Goal: Task Accomplishment & Management: Use online tool/utility

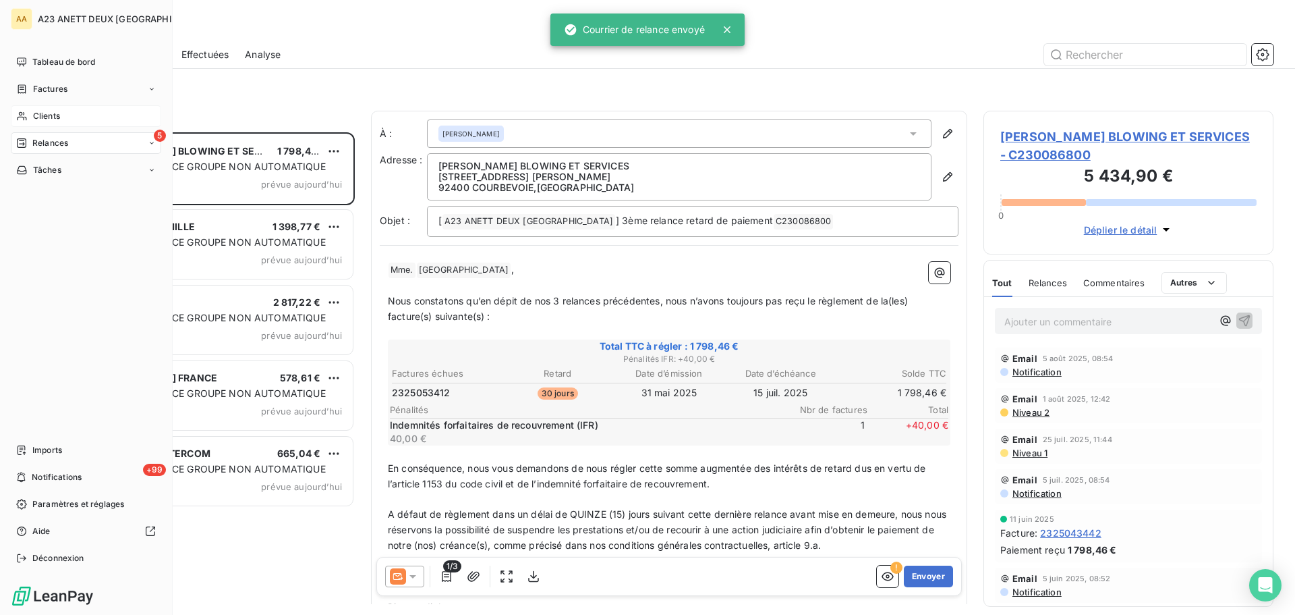
scroll to position [472, 280]
click at [47, 119] on span "Clients" at bounding box center [46, 116] width 27 height 12
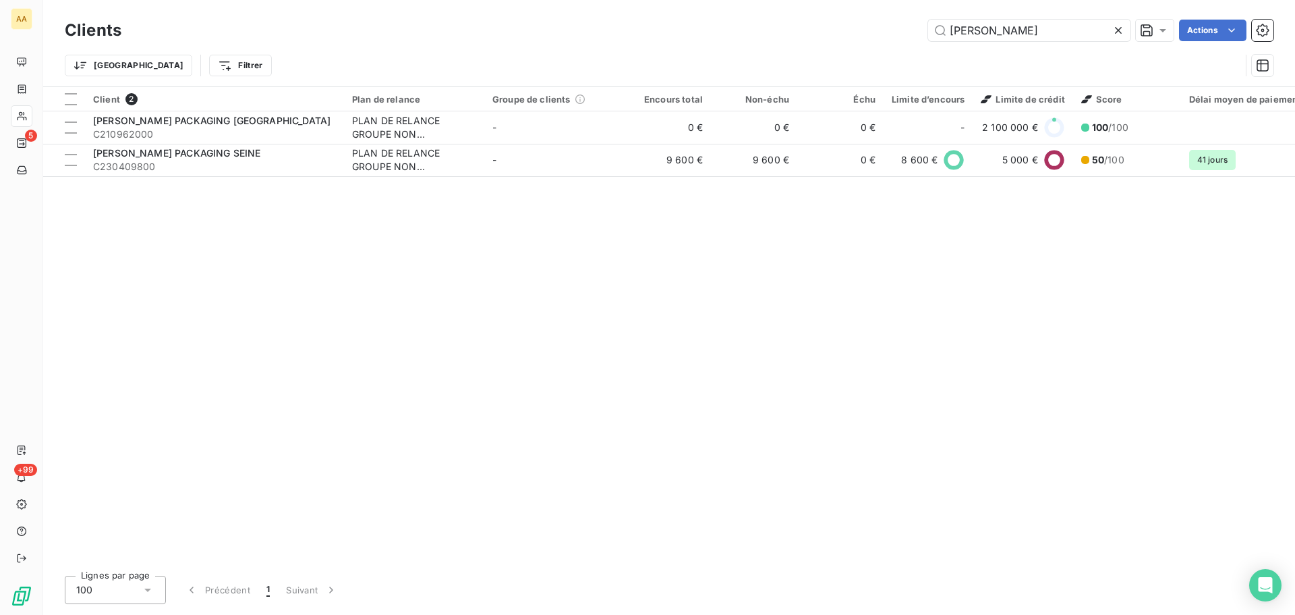
drag, startPoint x: 1007, startPoint y: 30, endPoint x: 750, endPoint y: 40, distance: 257.3
click at [768, 42] on div "Clients [PERSON_NAME] Actions" at bounding box center [669, 30] width 1209 height 28
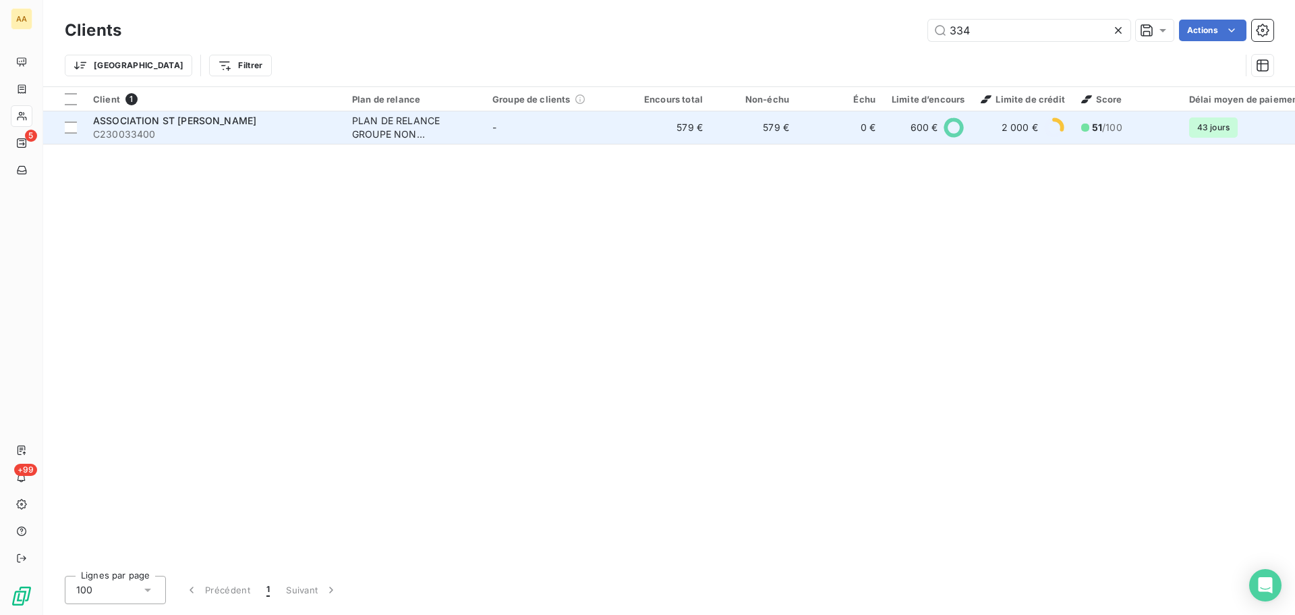
type input "334"
click at [196, 129] on span "C230033400" at bounding box center [214, 134] width 243 height 13
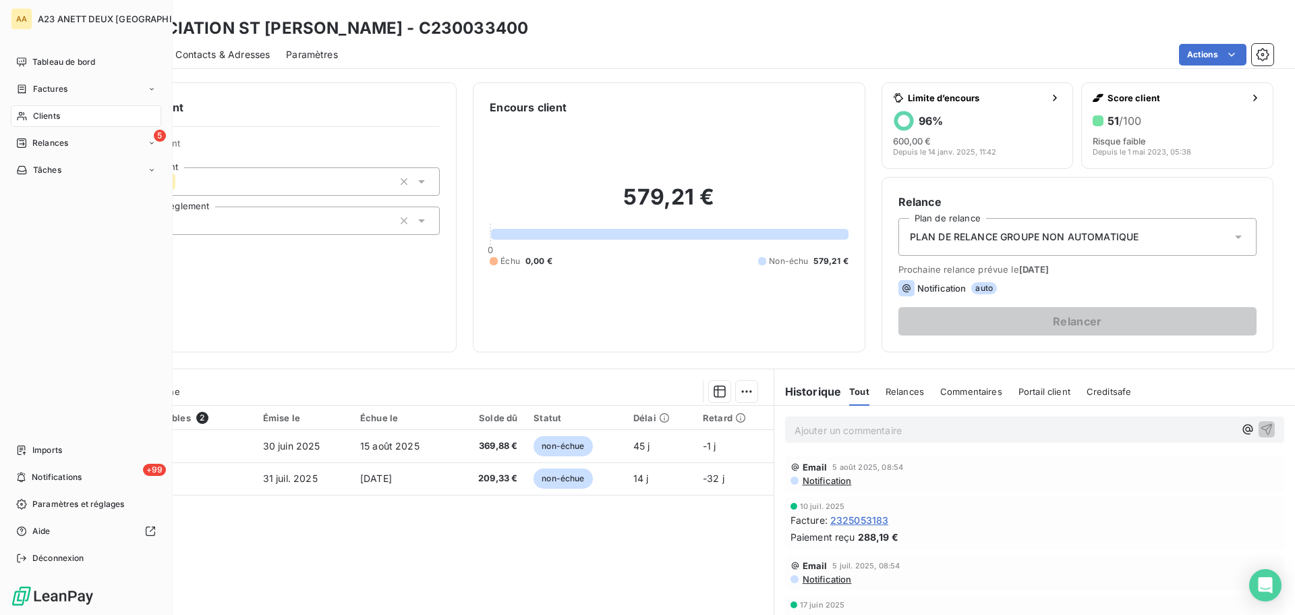
drag, startPoint x: 30, startPoint y: 111, endPoint x: 84, endPoint y: 116, distance: 53.5
click at [30, 111] on div "Clients" at bounding box center [86, 116] width 150 height 22
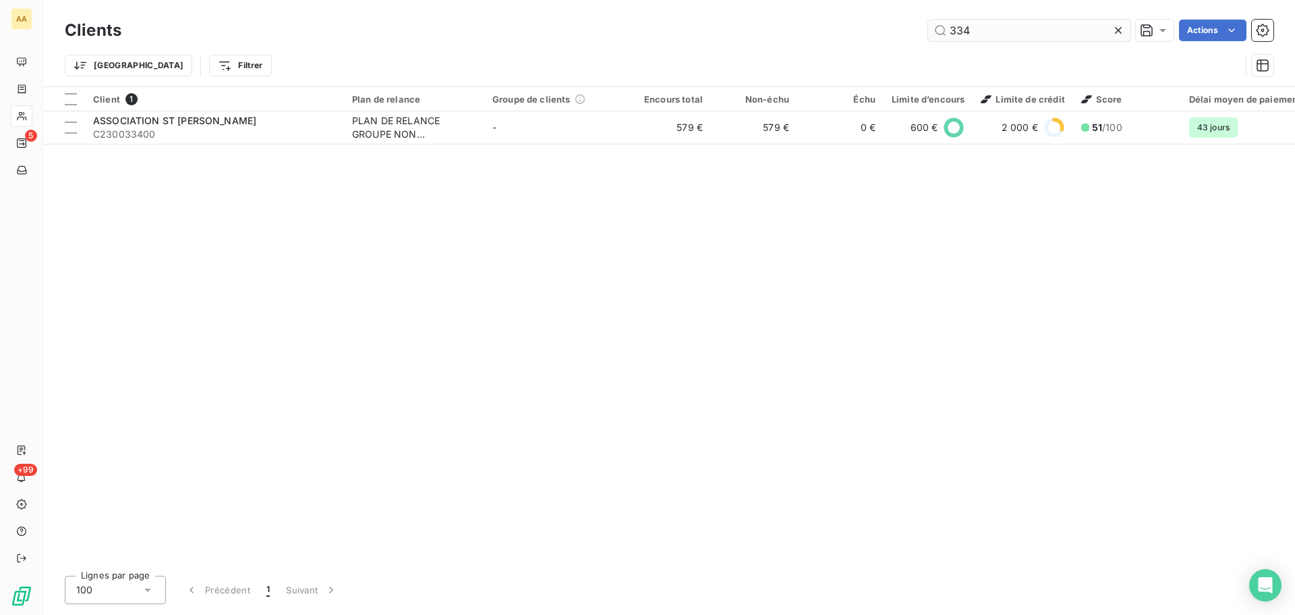
drag, startPoint x: 987, startPoint y: 44, endPoint x: 973, endPoint y: 40, distance: 14.6
click at [973, 40] on div "Clients 334 Actions" at bounding box center [669, 30] width 1209 height 28
drag, startPoint x: 986, startPoint y: 38, endPoint x: 805, endPoint y: 14, distance: 182.4
click at [805, 14] on div "Clients 334 Actions Trier Filtrer" at bounding box center [669, 43] width 1252 height 86
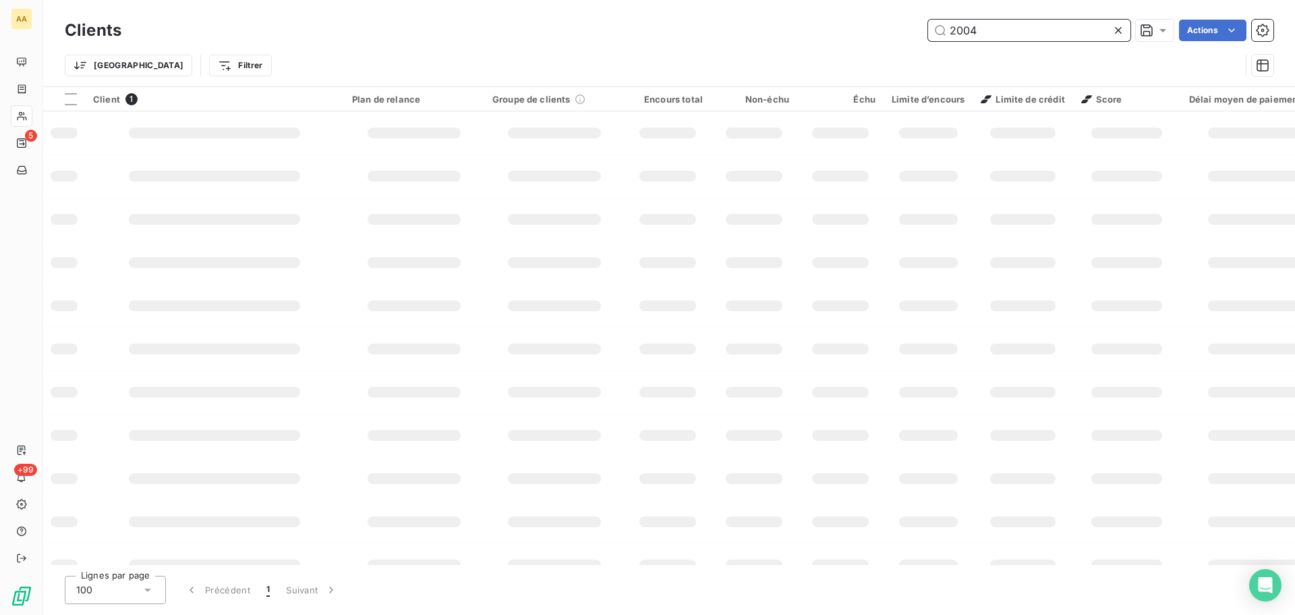
type input "2004"
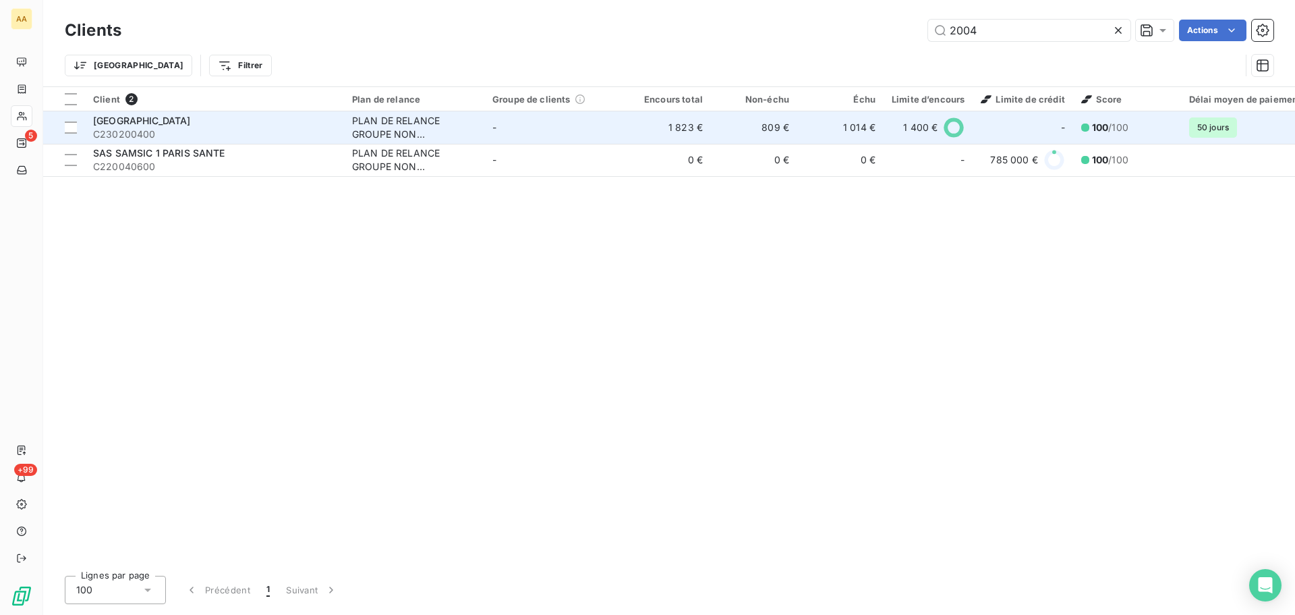
click at [237, 130] on span "C230200400" at bounding box center [214, 134] width 243 height 13
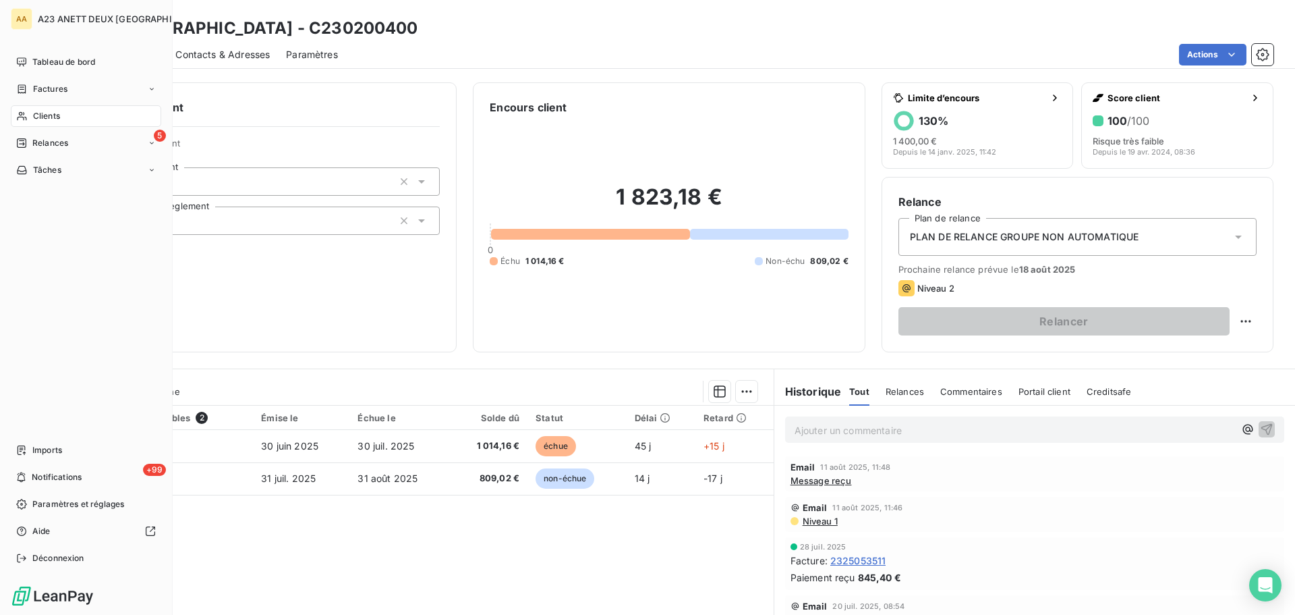
click at [46, 107] on div "Clients" at bounding box center [86, 116] width 150 height 22
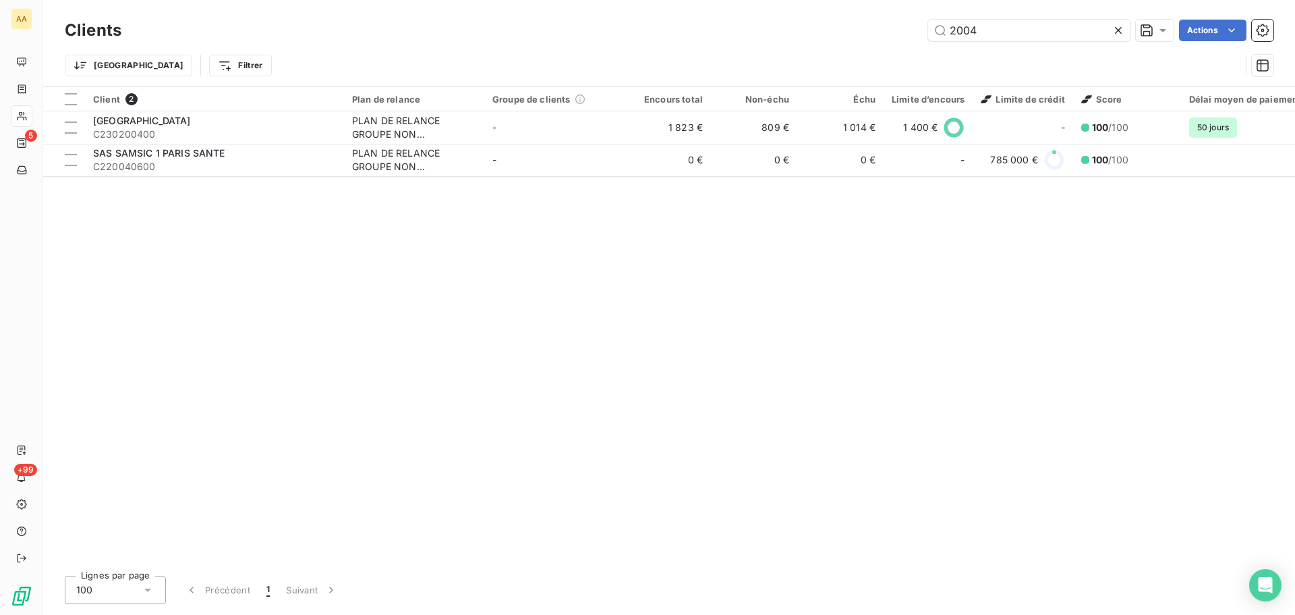
drag, startPoint x: 1044, startPoint y: 24, endPoint x: 618, endPoint y: -45, distance: 431.4
click at [618, 0] on html "AA 5 +99 Clients 2004 Actions Trier Filtrer Client 2 Plan de relance Groupe de …" at bounding box center [647, 307] width 1295 height 615
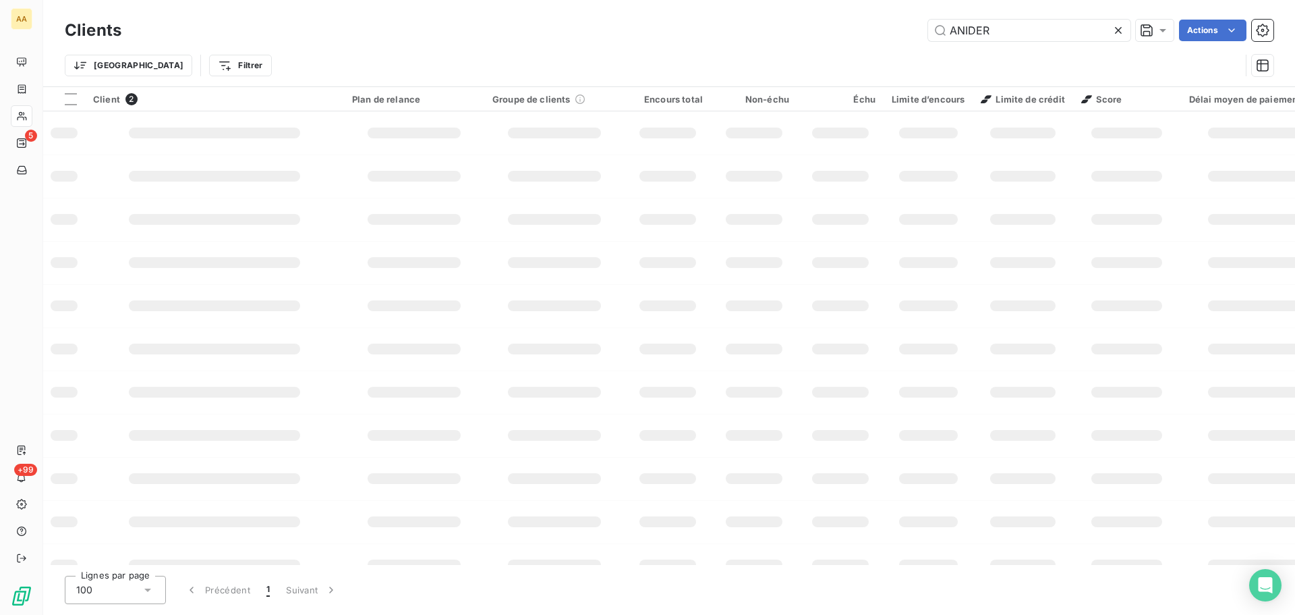
type input "ANIDER"
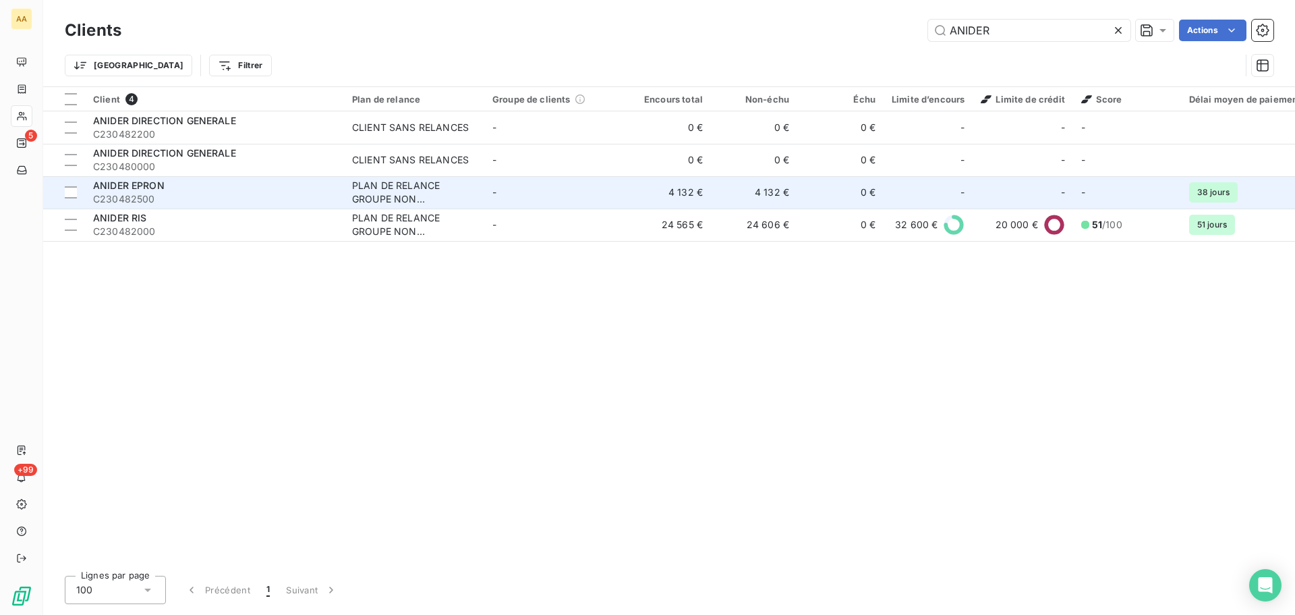
click at [281, 194] on span "C230482500" at bounding box center [214, 198] width 243 height 13
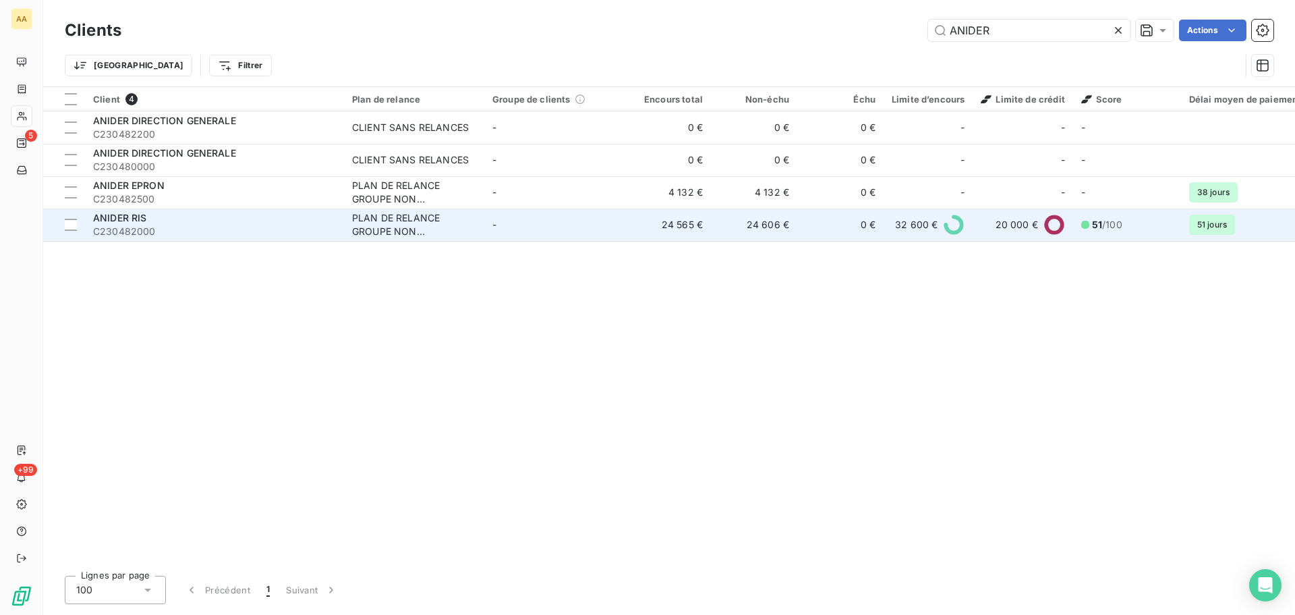
click at [295, 238] on td "ANIDER RIS C230482000" at bounding box center [214, 224] width 259 height 32
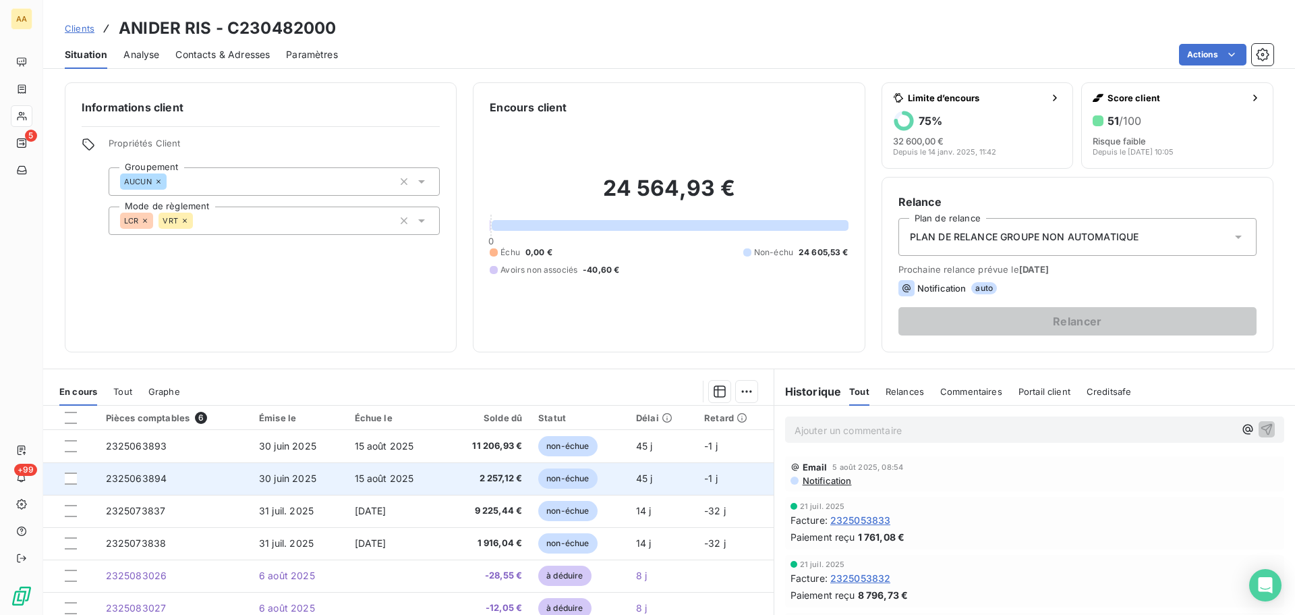
scroll to position [67, 0]
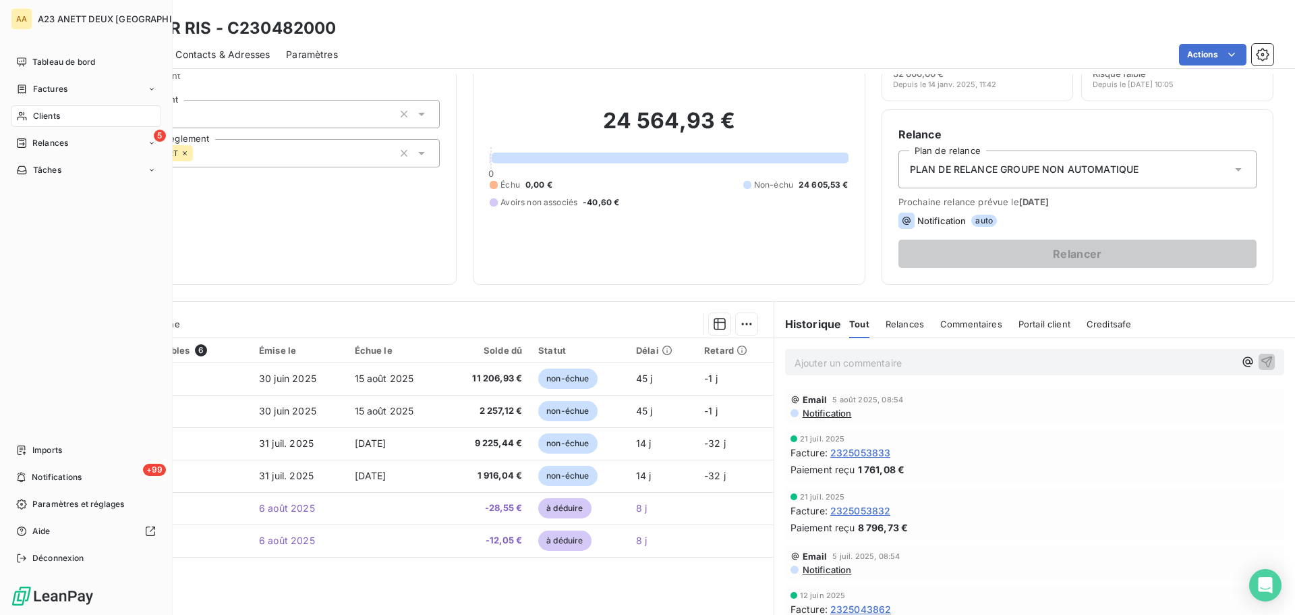
click at [48, 112] on span "Clients" at bounding box center [46, 116] width 27 height 12
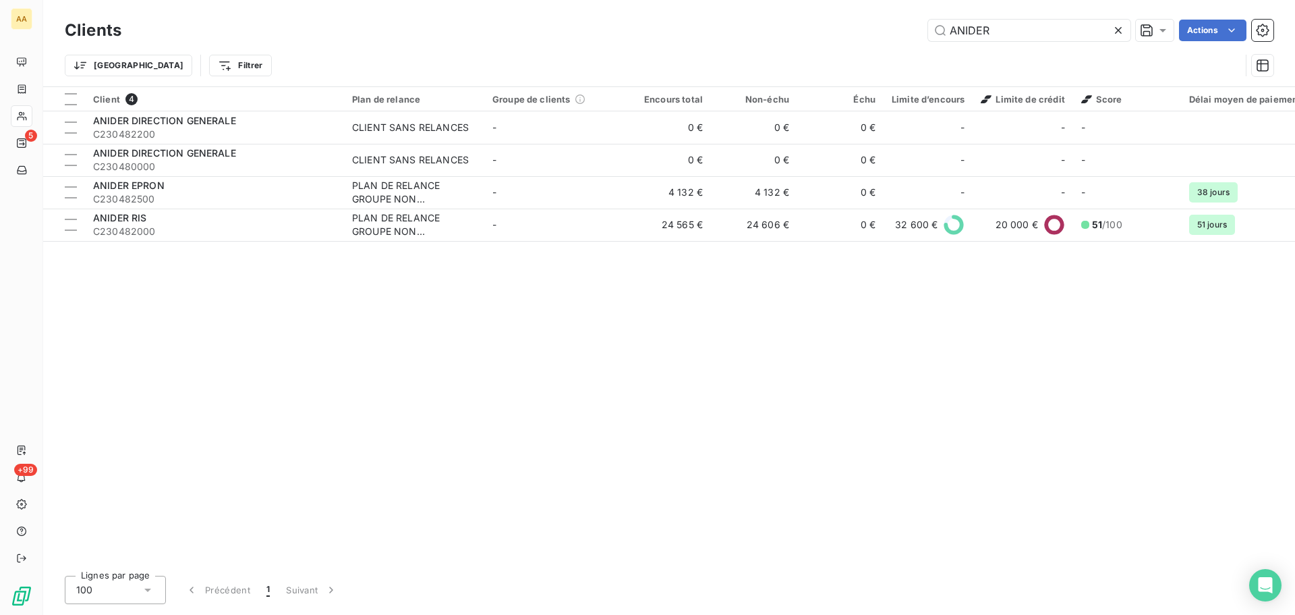
drag, startPoint x: 1007, startPoint y: 37, endPoint x: 727, endPoint y: 3, distance: 282.7
click at [795, 28] on div "ANIDER Actions" at bounding box center [706, 31] width 1136 height 22
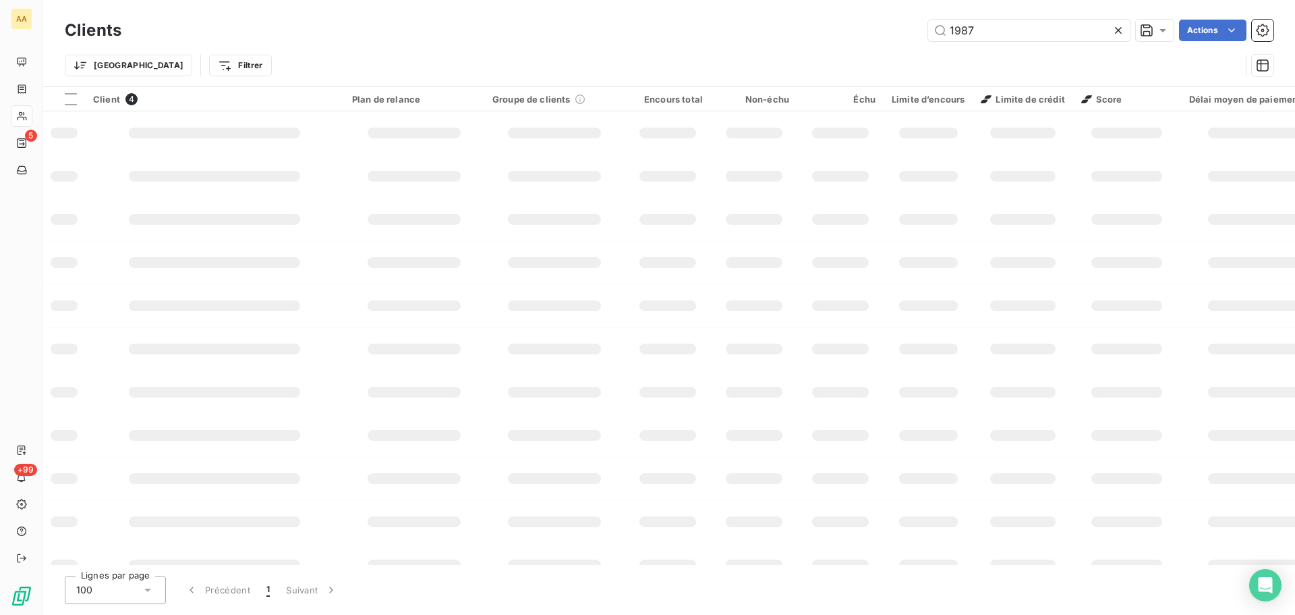
type input "1987"
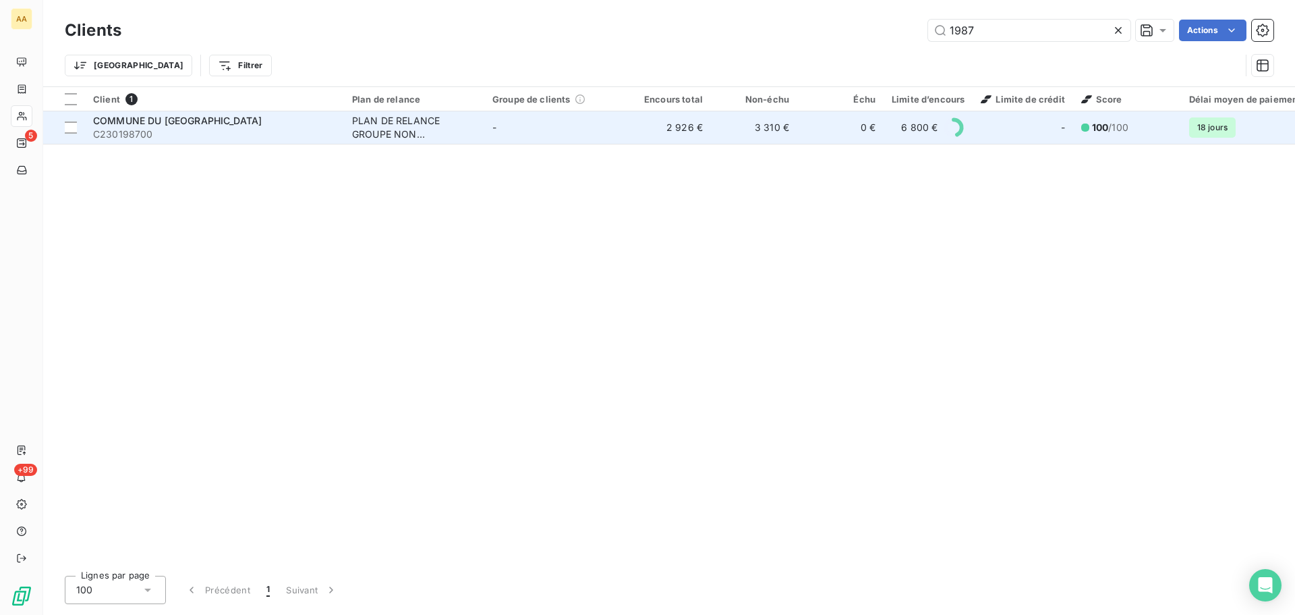
click at [264, 115] on div "COMMUNE DU [GEOGRAPHIC_DATA]" at bounding box center [214, 120] width 243 height 13
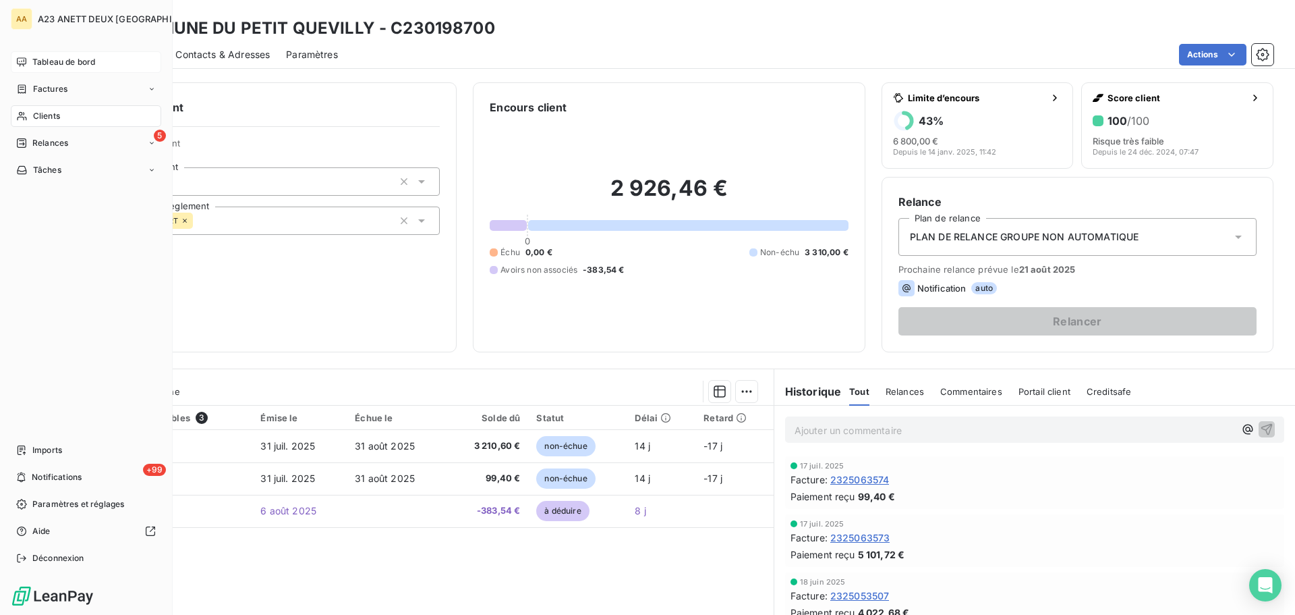
click at [93, 59] on span "Tableau de bord" at bounding box center [63, 62] width 63 height 12
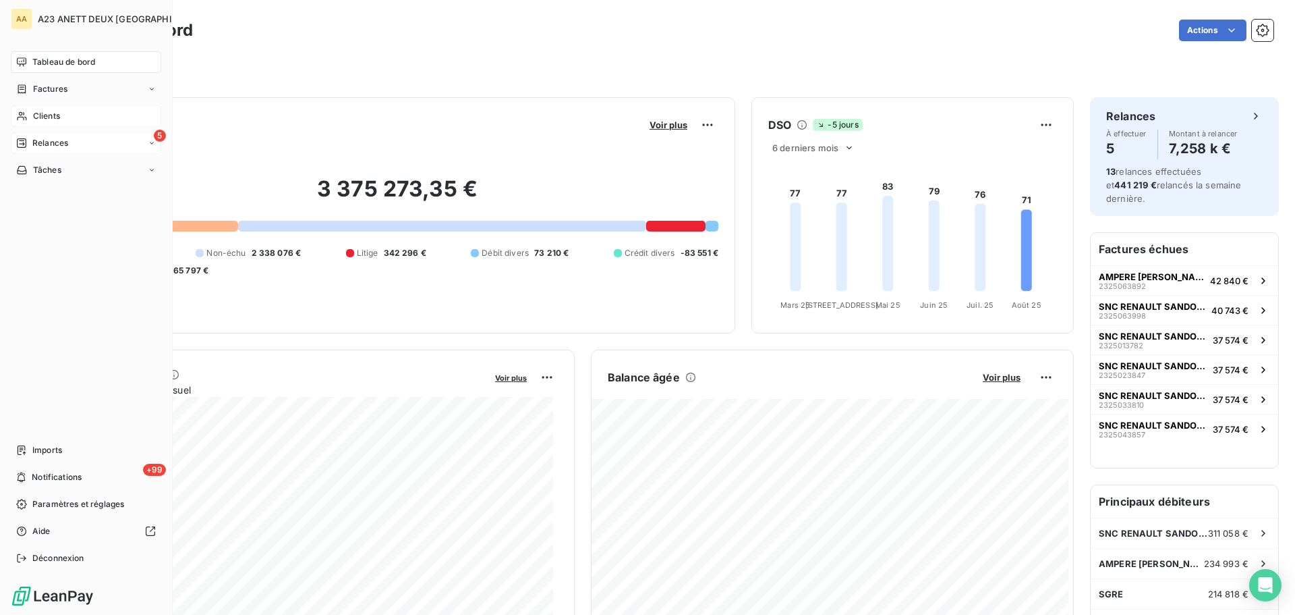
click at [38, 134] on div "5 Relances" at bounding box center [86, 143] width 150 height 22
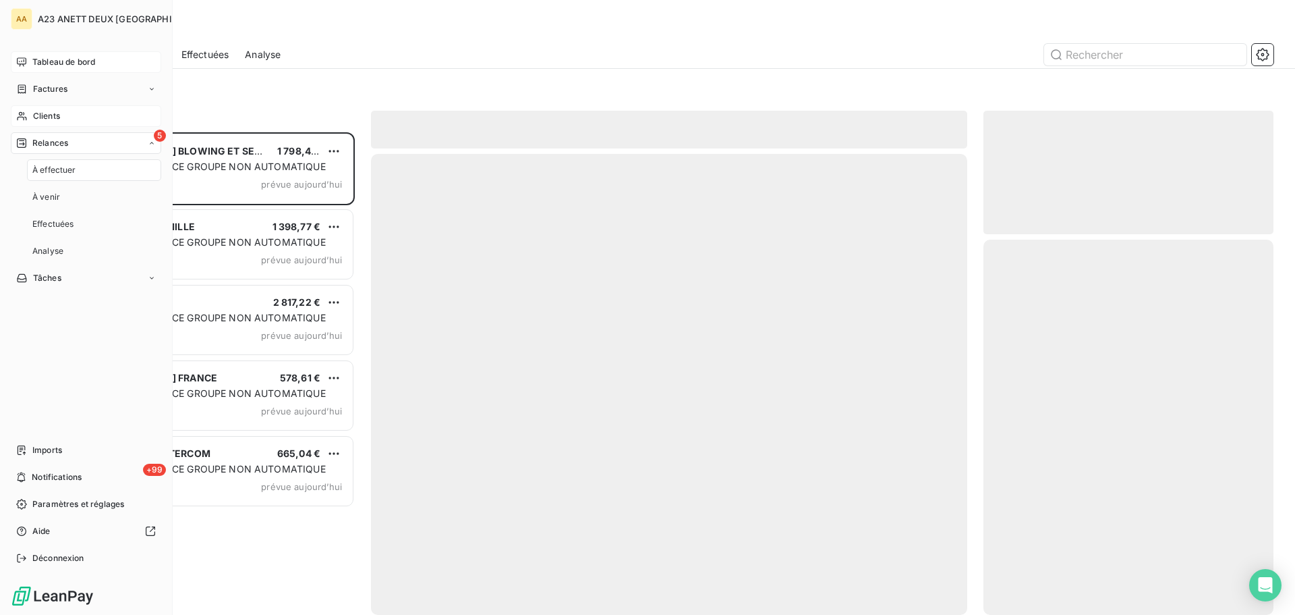
scroll to position [472, 280]
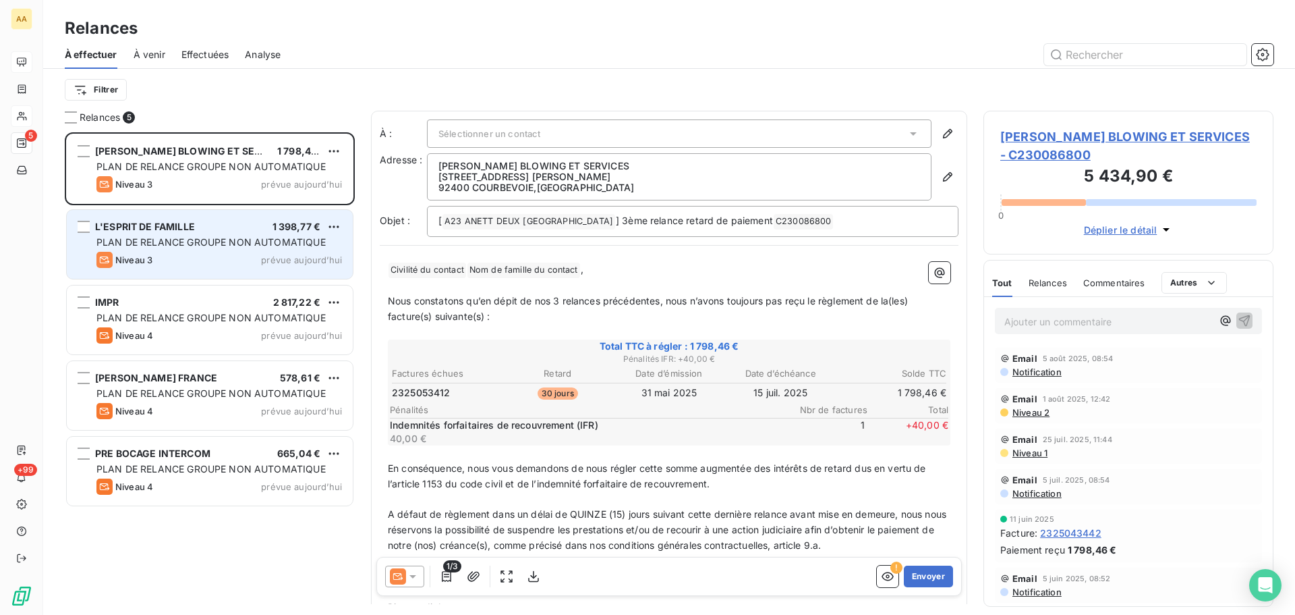
click at [201, 246] on span "PLAN DE RELANCE GROUPE NON AUTOMATIQUE" at bounding box center [210, 241] width 229 height 11
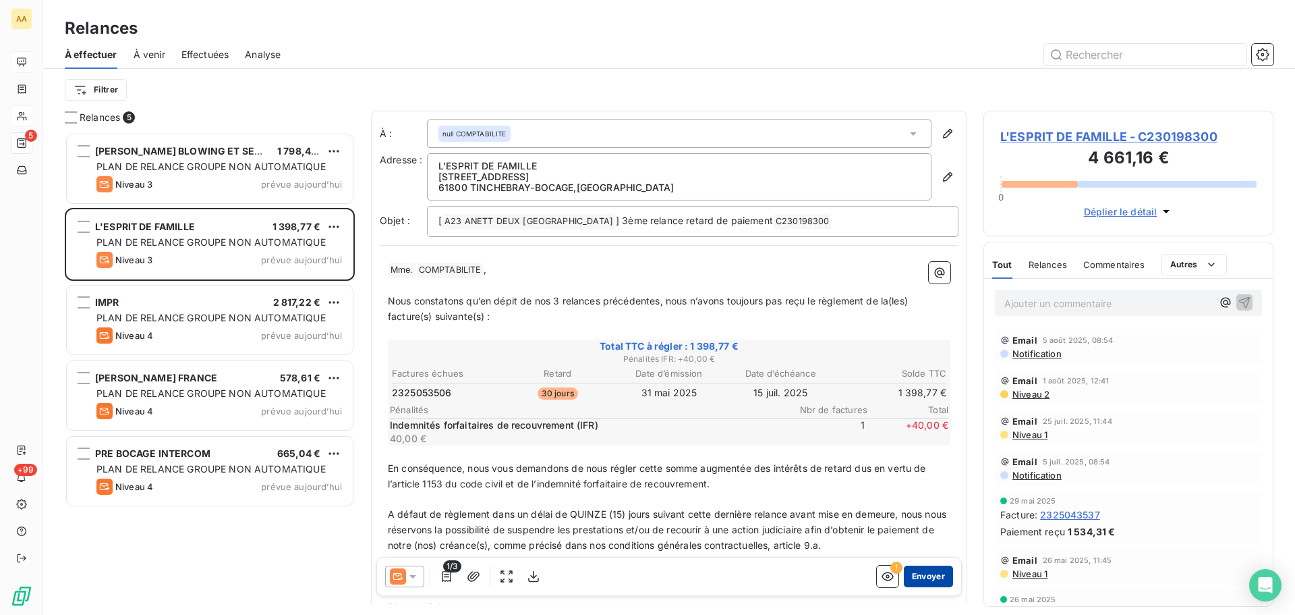
click at [917, 579] on button "Envoyer" at bounding box center [928, 576] width 49 height 22
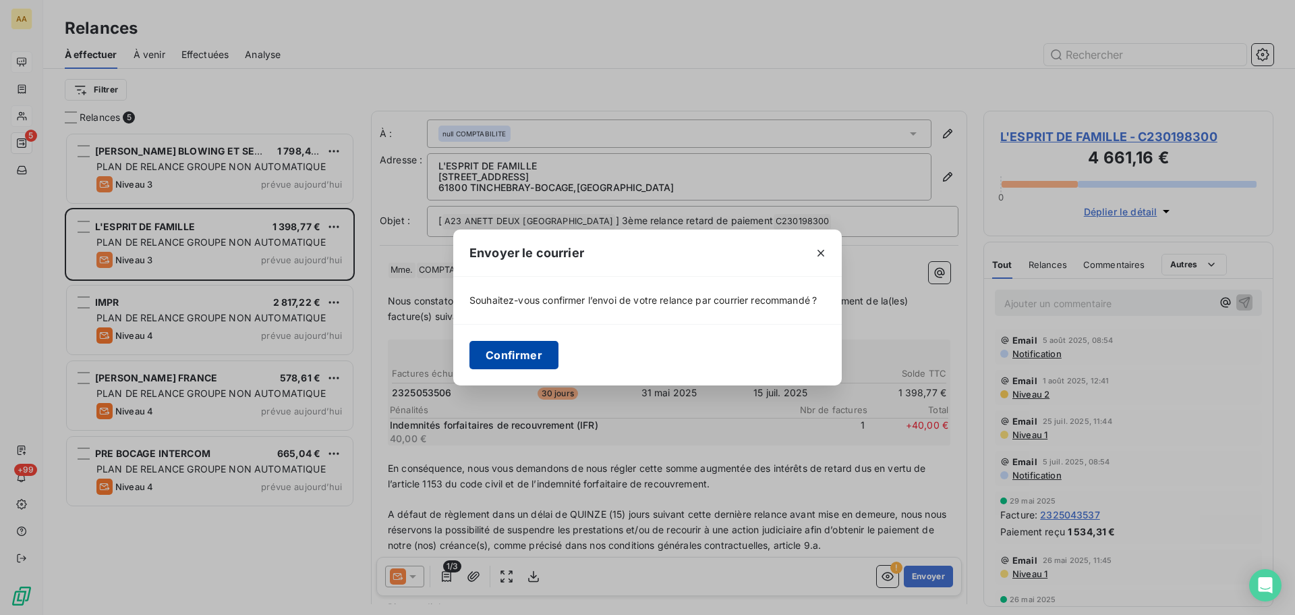
click at [513, 354] on button "Confirmer" at bounding box center [514, 355] width 89 height 28
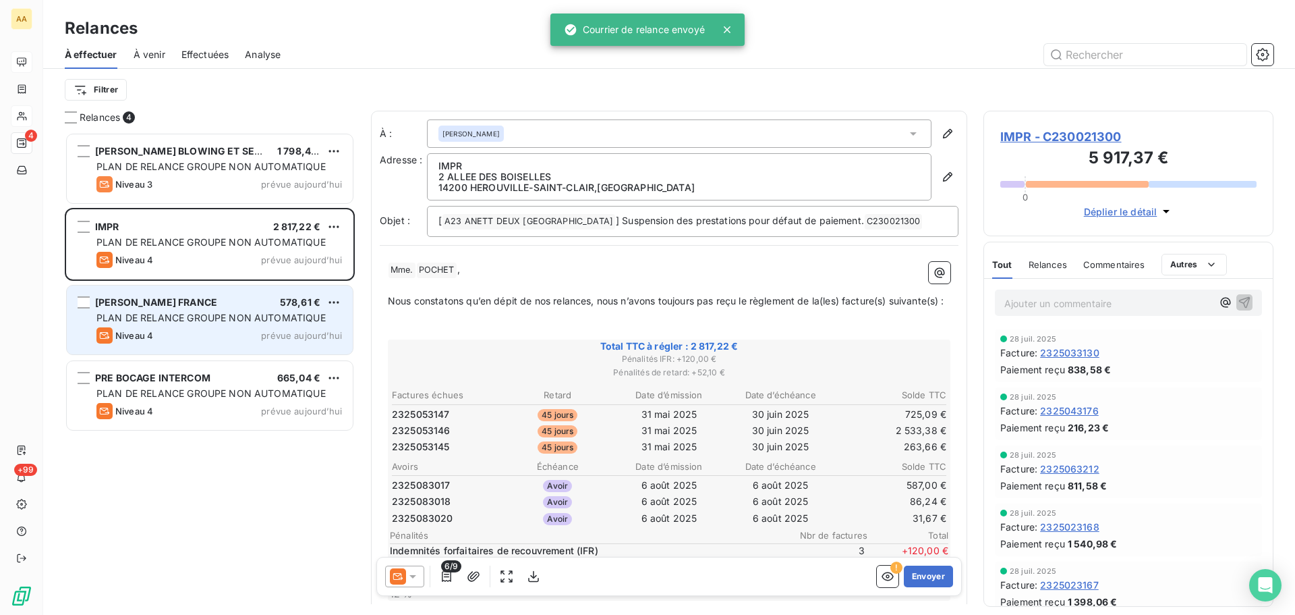
click at [196, 313] on span "PLAN DE RELANCE GROUPE NON AUTOMATIQUE" at bounding box center [210, 317] width 229 height 11
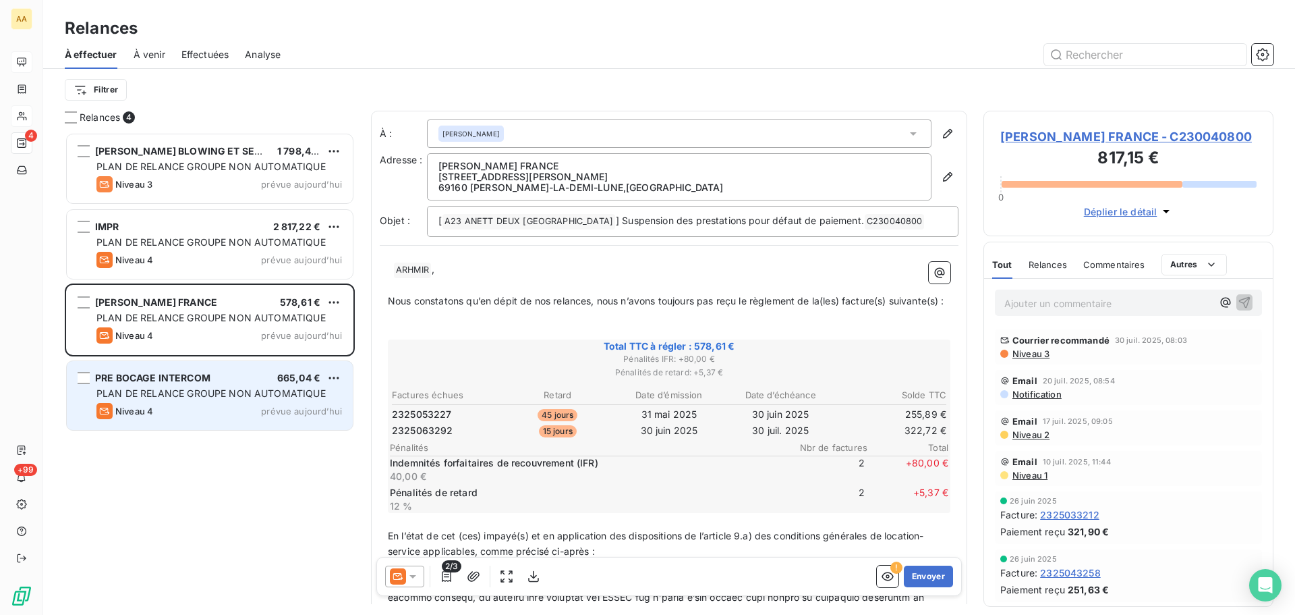
click at [188, 401] on div "PRE BOCAGE INTERCOM 665,04 € PLAN DE RELANCE GROUPE NON AUTOMATIQUE Niveau 4 pr…" at bounding box center [210, 395] width 286 height 69
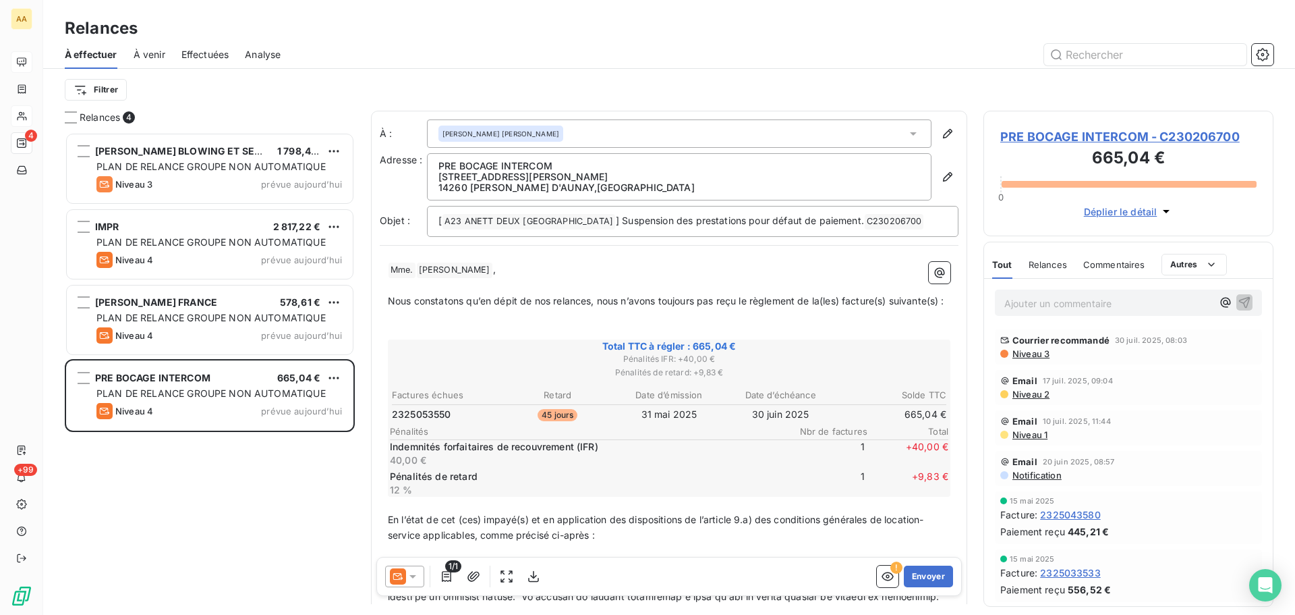
click at [420, 580] on div at bounding box center [404, 576] width 39 height 22
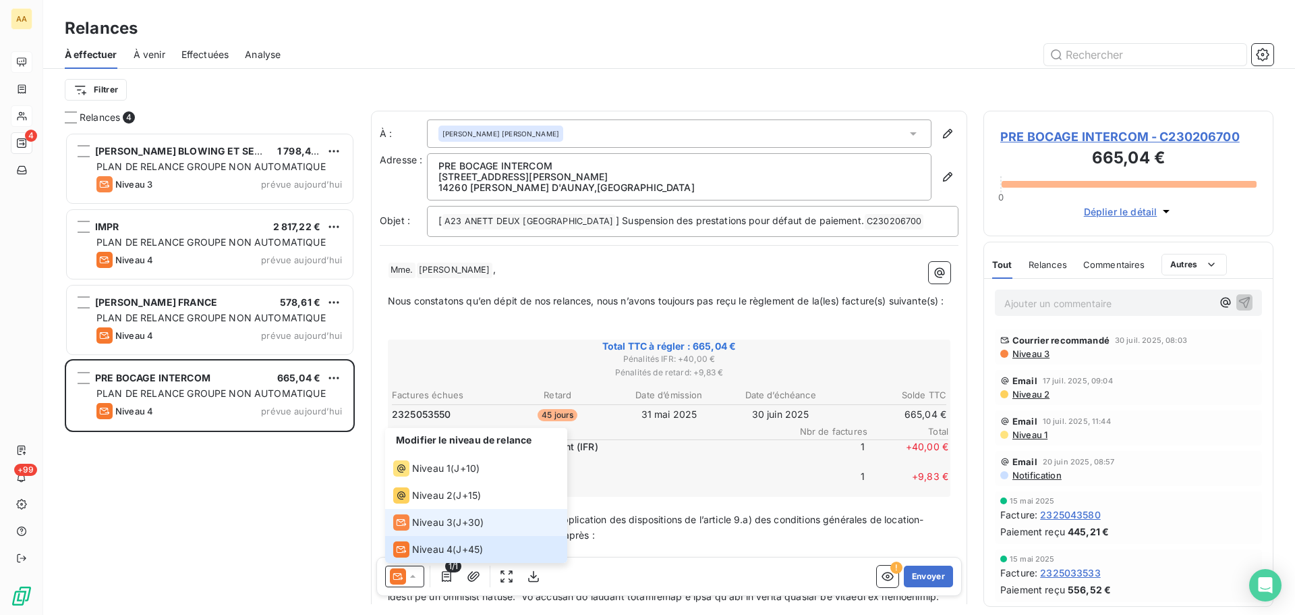
click at [435, 528] on span "Niveau 3" at bounding box center [432, 521] width 40 height 13
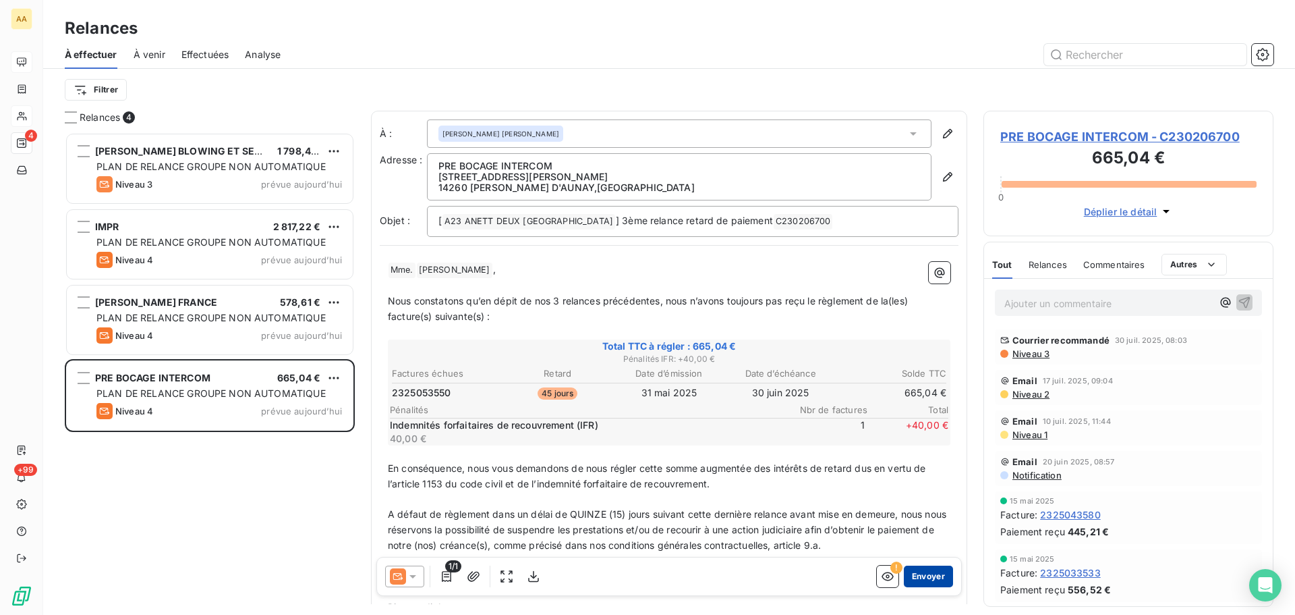
click at [920, 574] on button "Envoyer" at bounding box center [928, 576] width 49 height 22
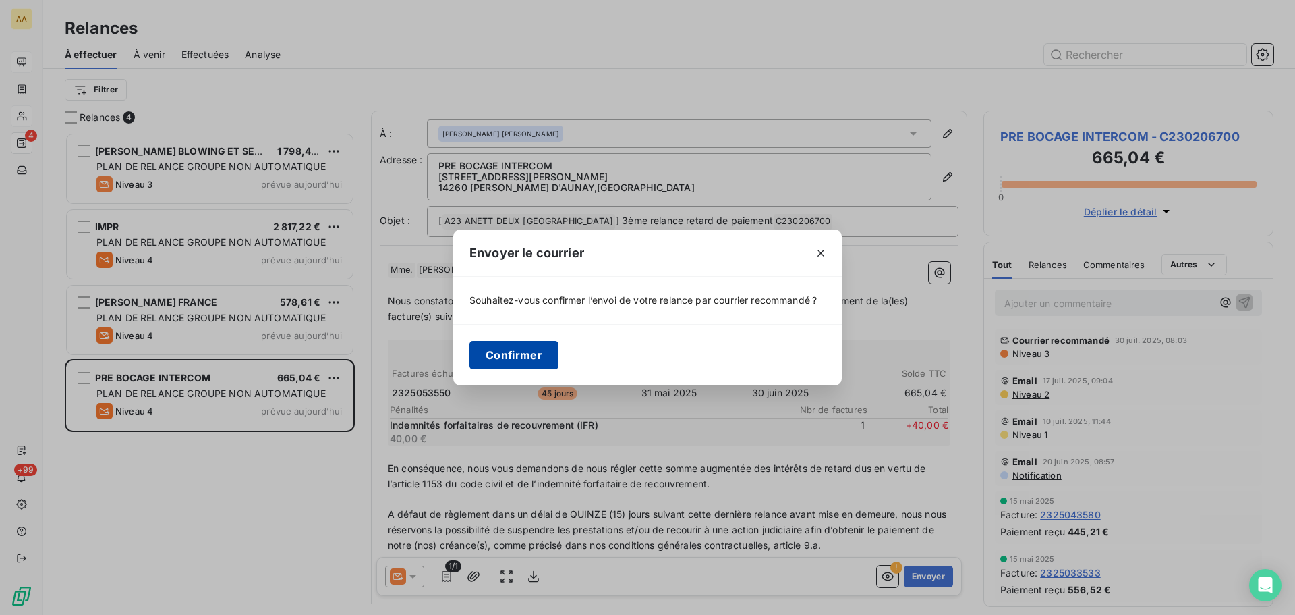
click at [526, 355] on button "Confirmer" at bounding box center [514, 355] width 89 height 28
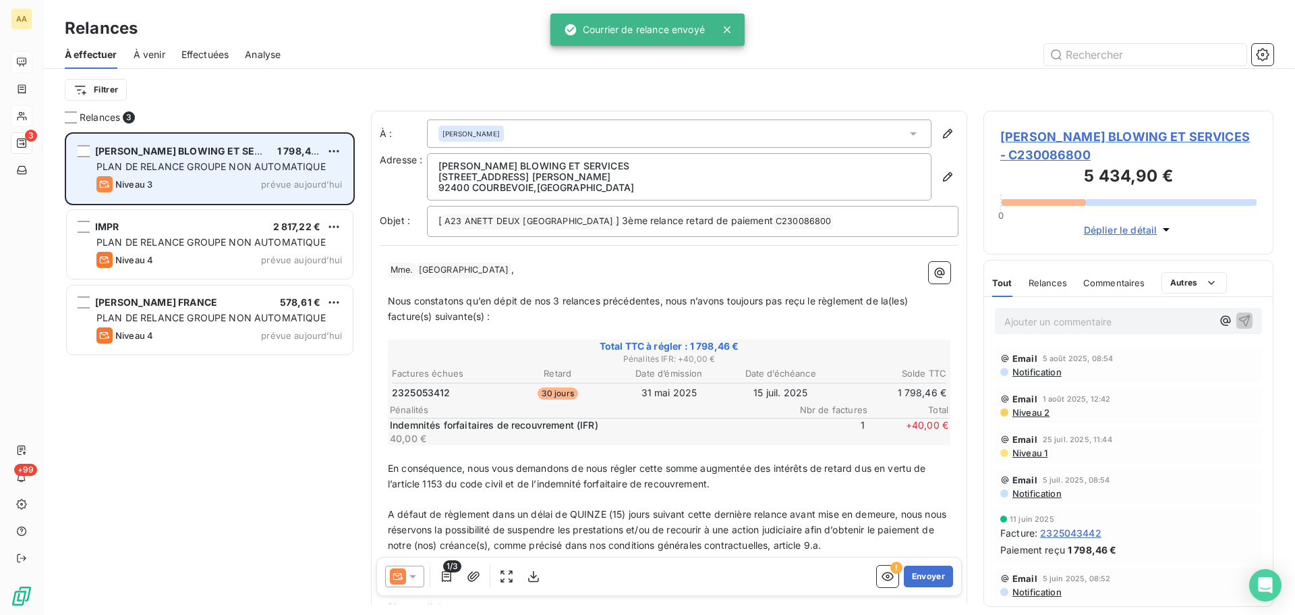
click at [256, 184] on div "Niveau 3 prévue aujourd’hui" at bounding box center [219, 184] width 246 height 16
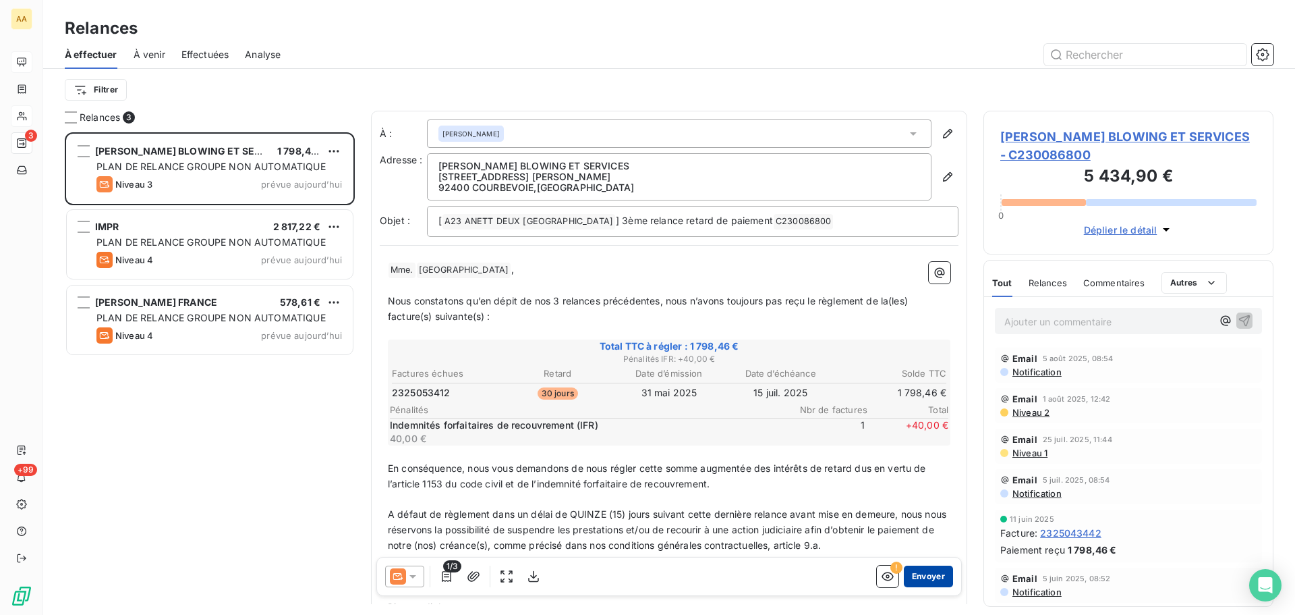
click at [914, 579] on button "Envoyer" at bounding box center [928, 576] width 49 height 22
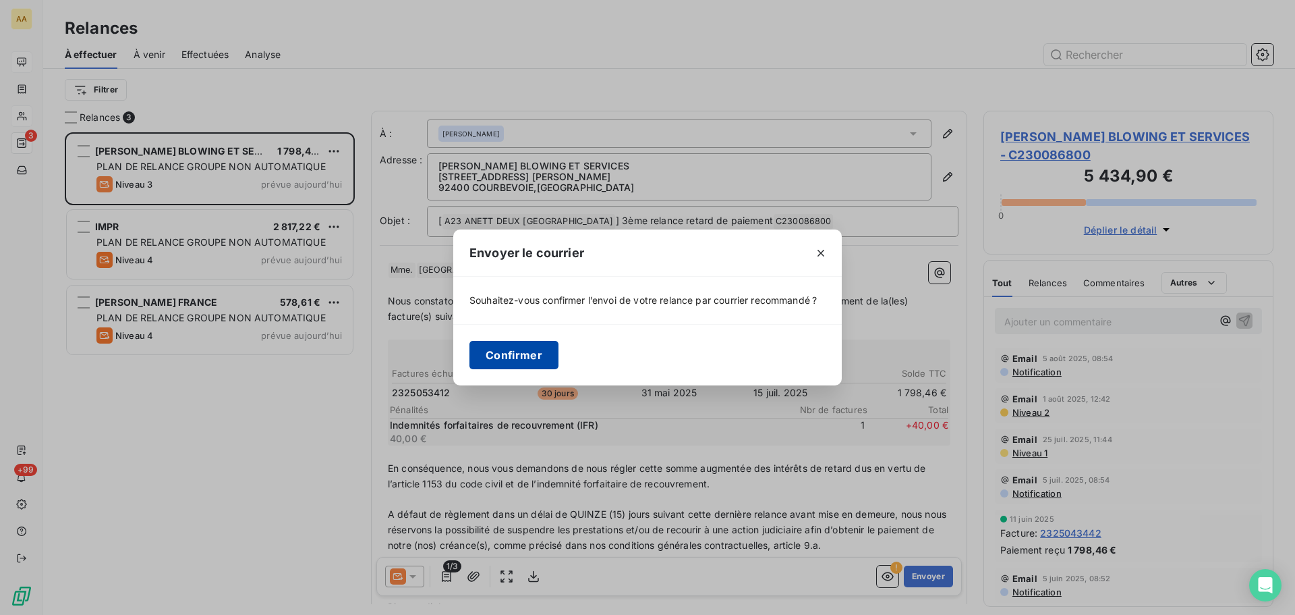
click at [514, 364] on button "Confirmer" at bounding box center [514, 355] width 89 height 28
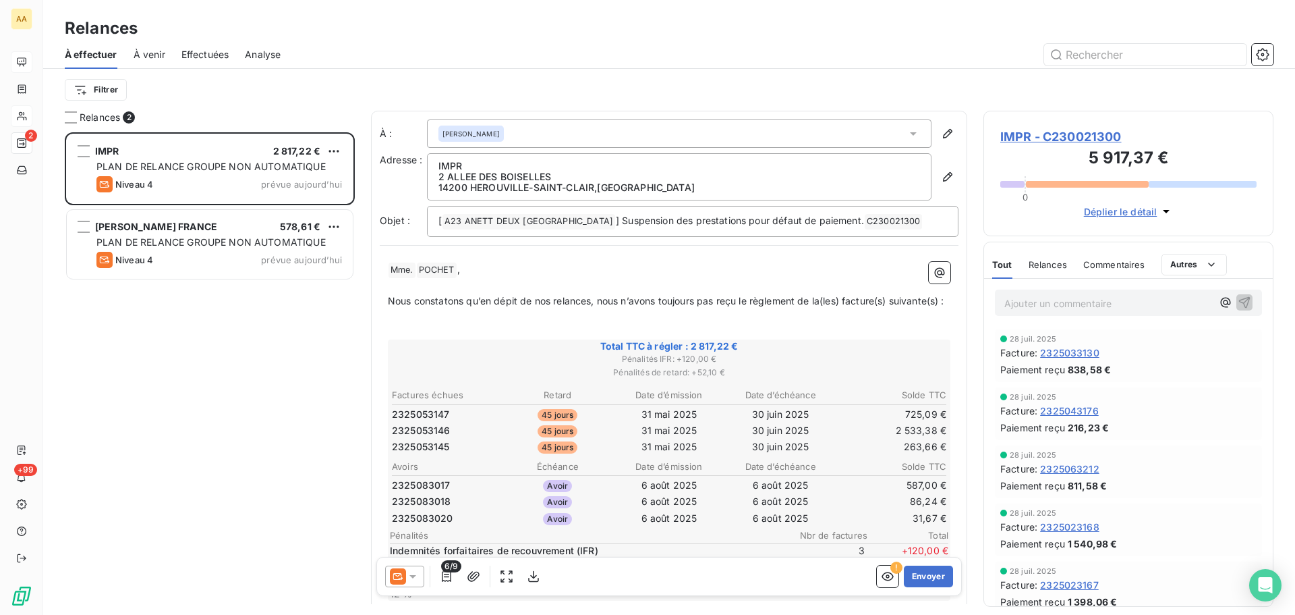
click at [420, 573] on div at bounding box center [404, 576] width 39 height 22
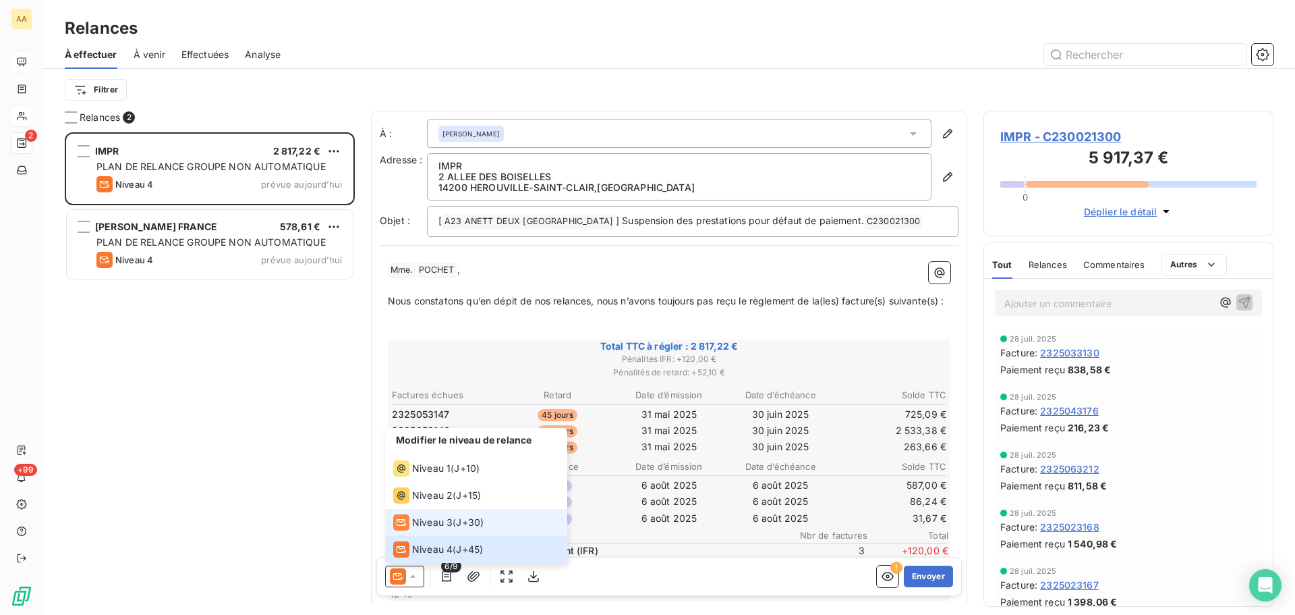
click at [420, 511] on li "Niveau 3 ( J+30 )" at bounding box center [476, 522] width 182 height 27
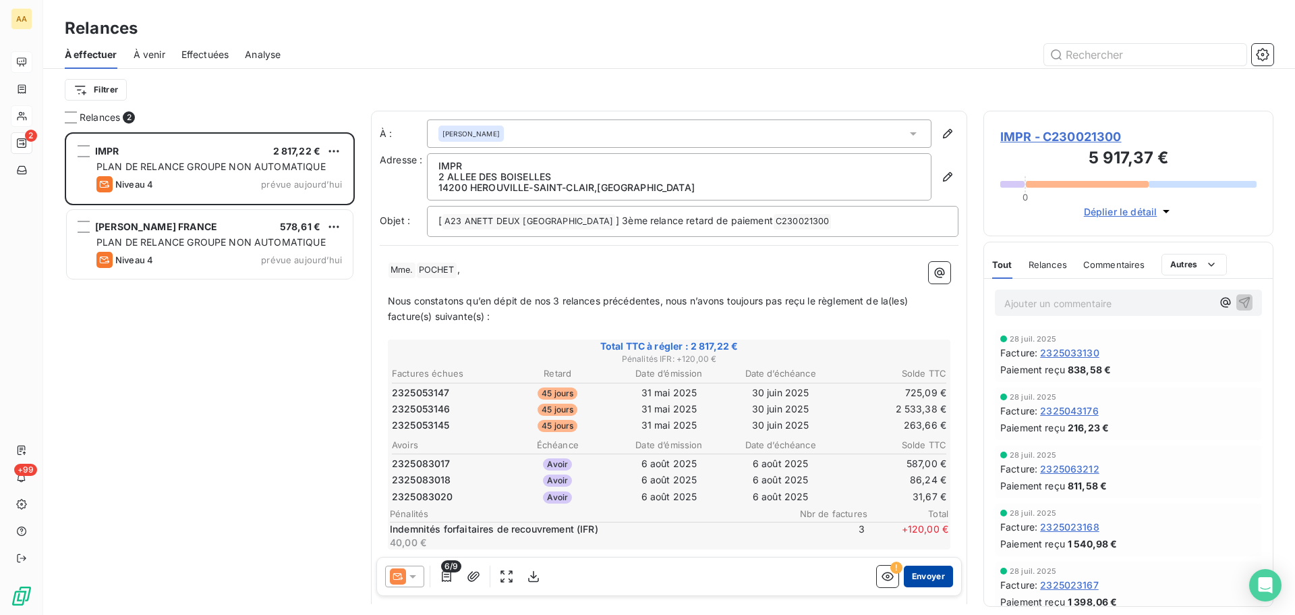
click at [929, 578] on button "Envoyer" at bounding box center [928, 576] width 49 height 22
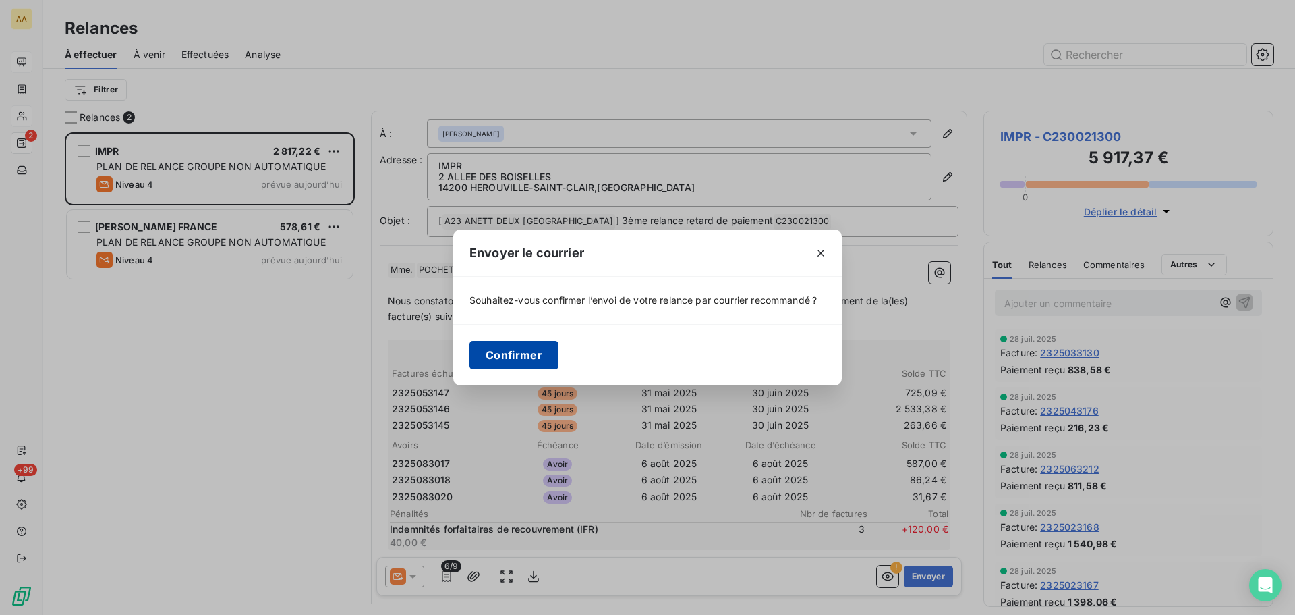
click at [533, 357] on button "Confirmer" at bounding box center [514, 355] width 89 height 28
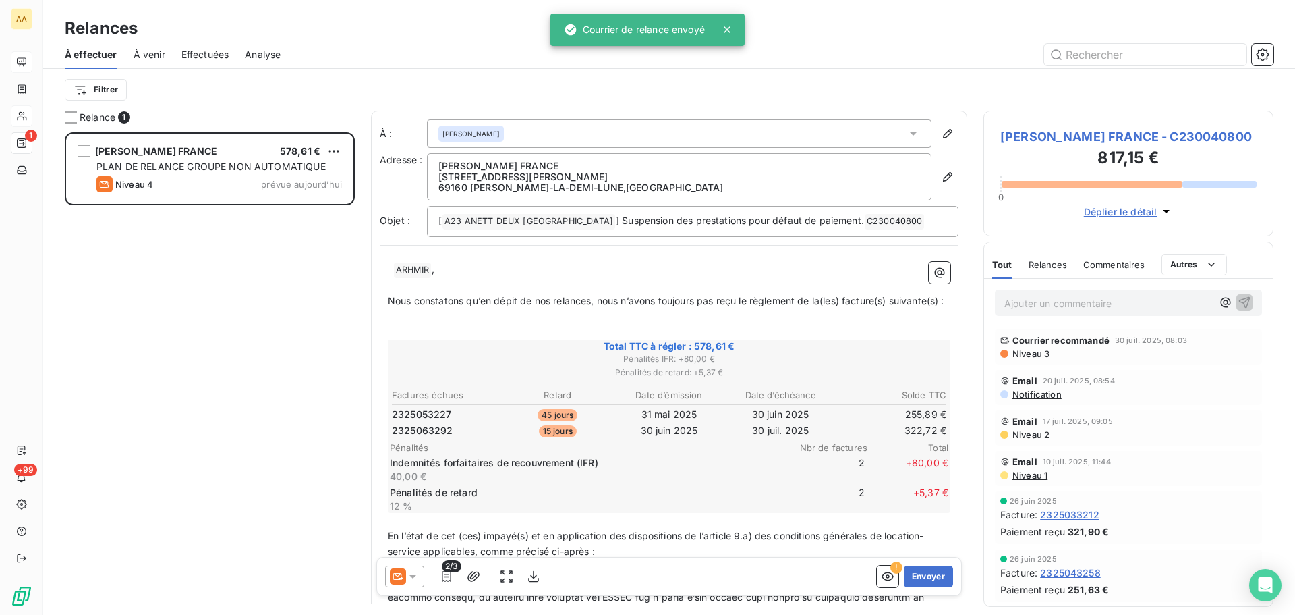
click at [414, 578] on icon at bounding box center [412, 575] width 13 height 13
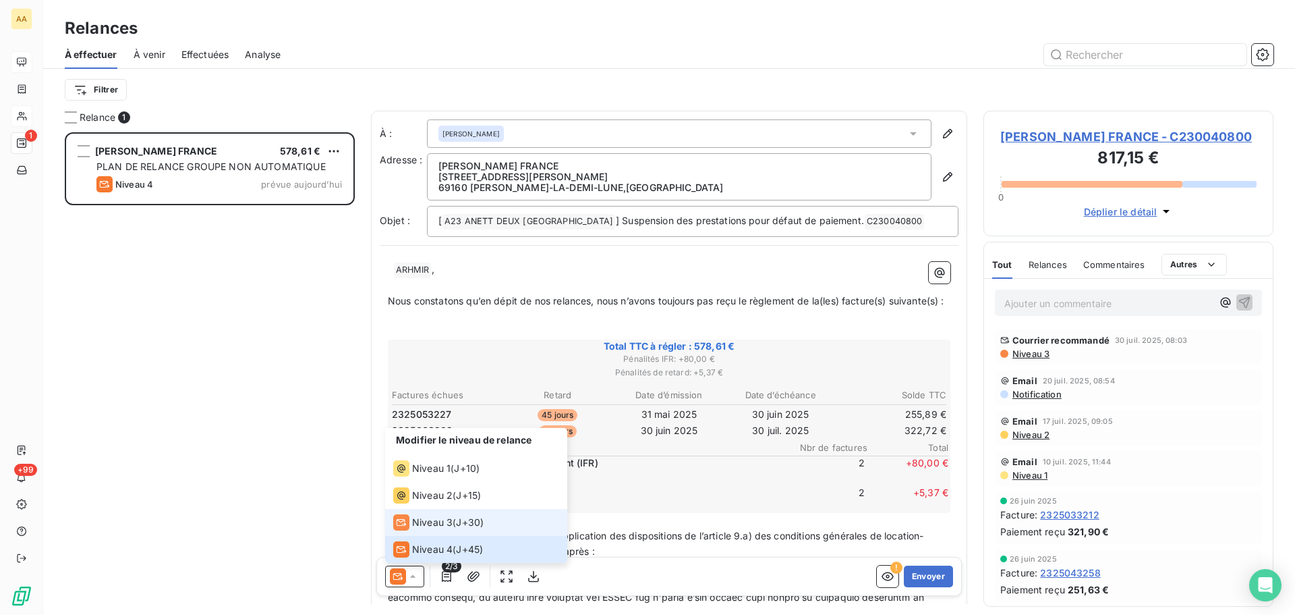
click at [422, 519] on span "Niveau 3" at bounding box center [432, 521] width 40 height 13
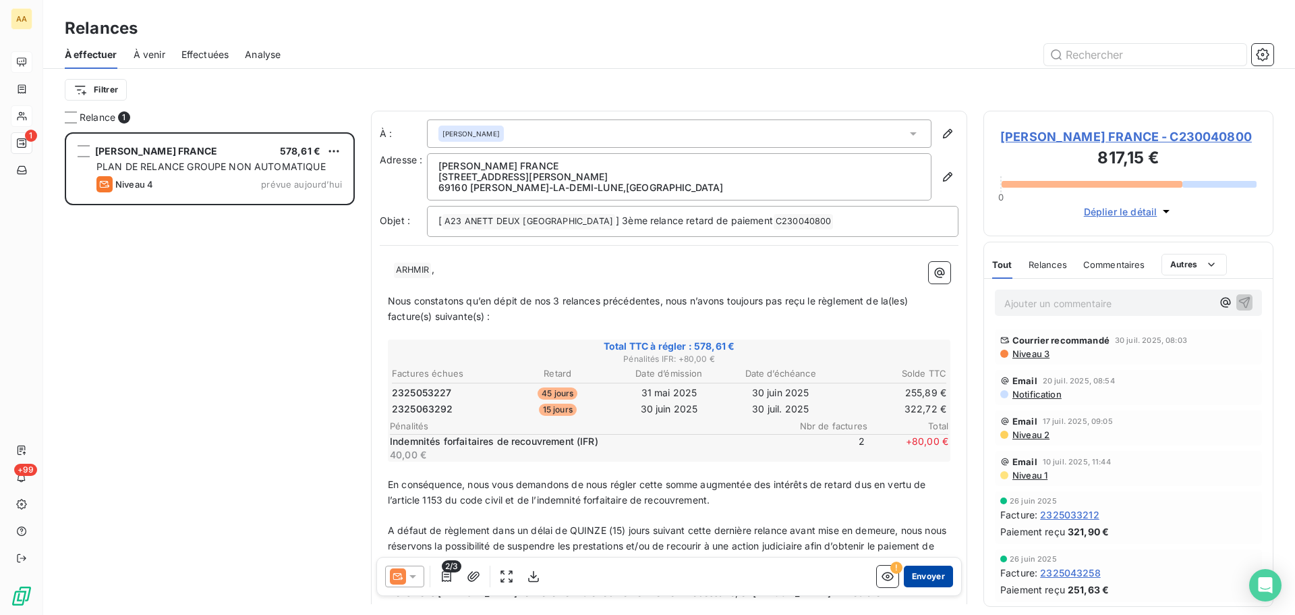
click at [909, 570] on button "Envoyer" at bounding box center [928, 576] width 49 height 22
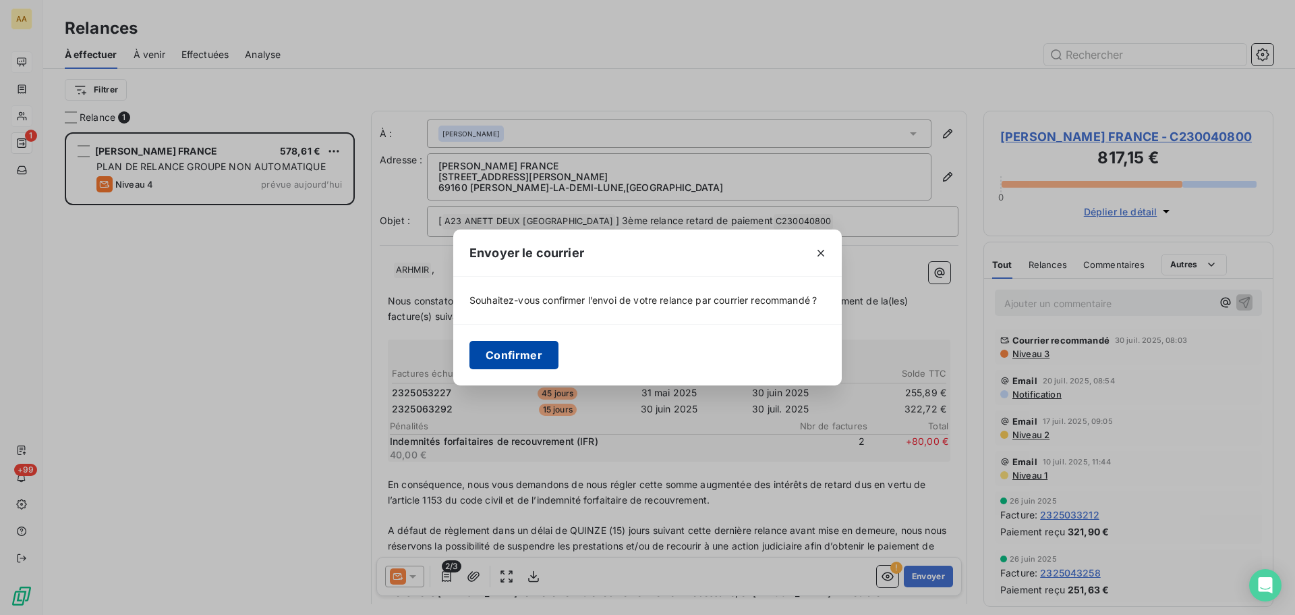
click at [526, 347] on button "Confirmer" at bounding box center [514, 355] width 89 height 28
